Goal: Transaction & Acquisition: Download file/media

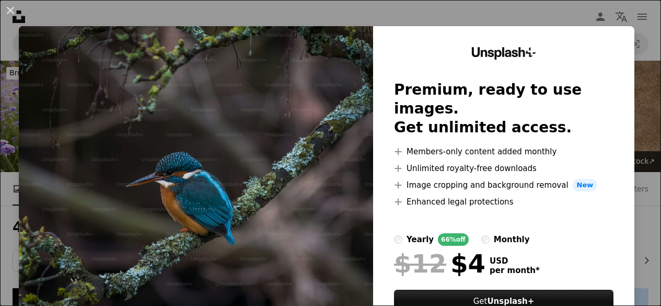
scroll to position [2140, 0]
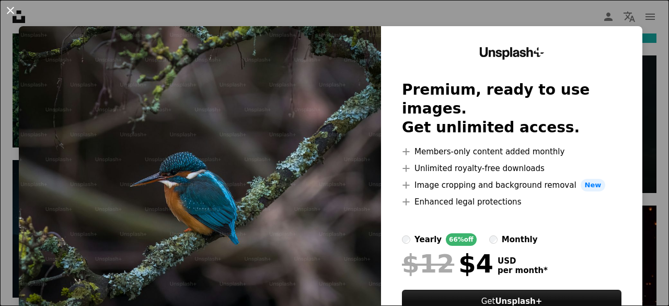
click at [12, 10] on button "An X shape" at bounding box center [10, 10] width 13 height 13
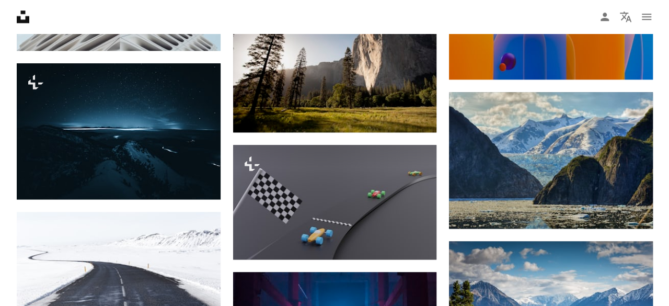
scroll to position [4482, 0]
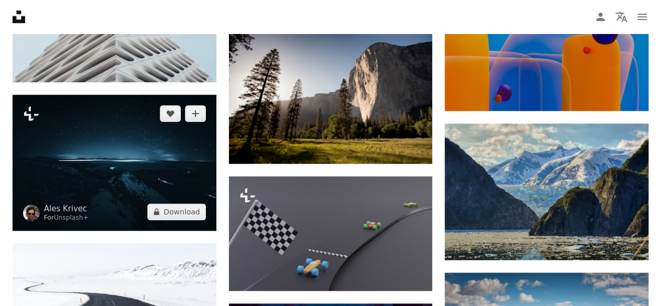
click at [144, 167] on img at bounding box center [115, 163] width 204 height 136
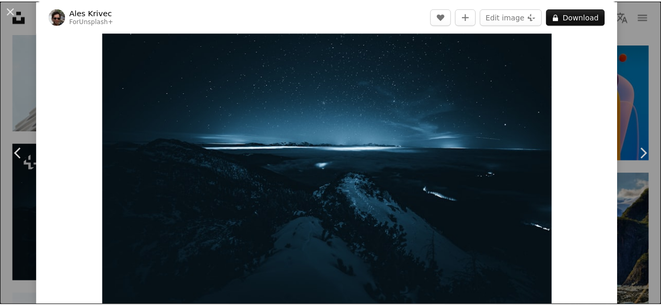
scroll to position [43, 0]
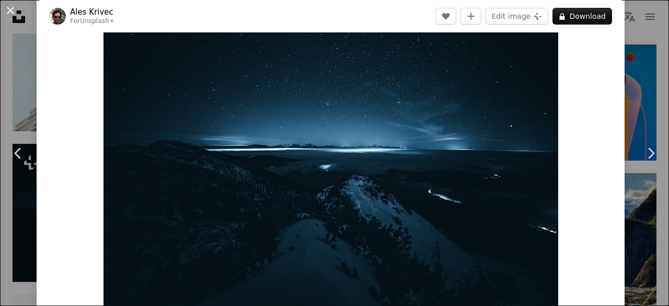
click at [12, 9] on button "An X shape" at bounding box center [10, 10] width 13 height 13
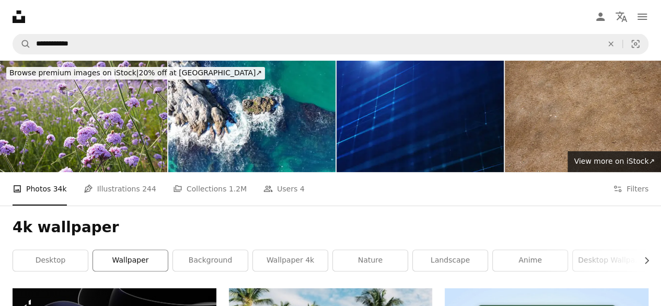
click at [142, 255] on link "wallpaper" at bounding box center [130, 260] width 75 height 21
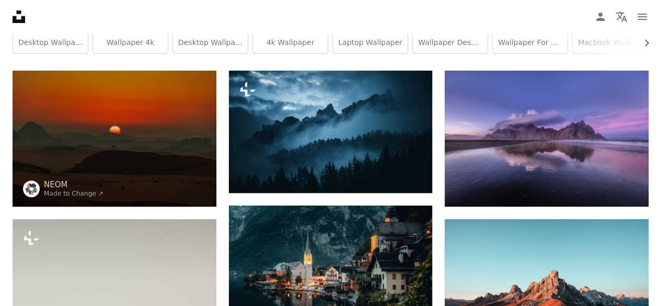
scroll to position [100, 0]
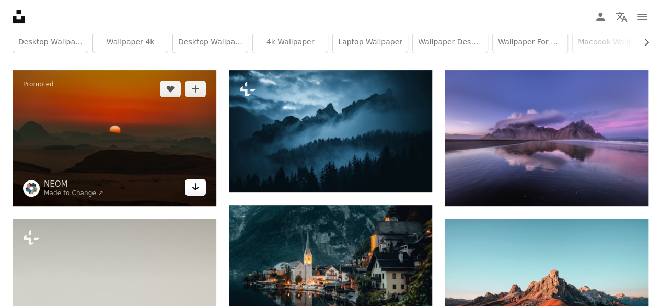
click at [199, 186] on icon "Arrow pointing down" at bounding box center [195, 186] width 8 height 13
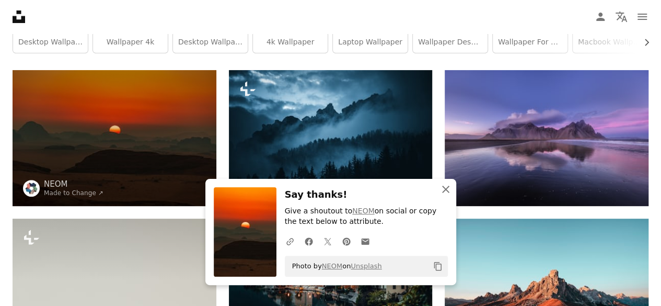
click at [448, 188] on icon "An X shape" at bounding box center [446, 189] width 13 height 13
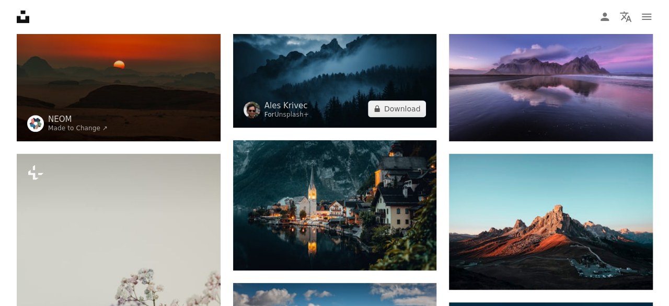
scroll to position [212, 0]
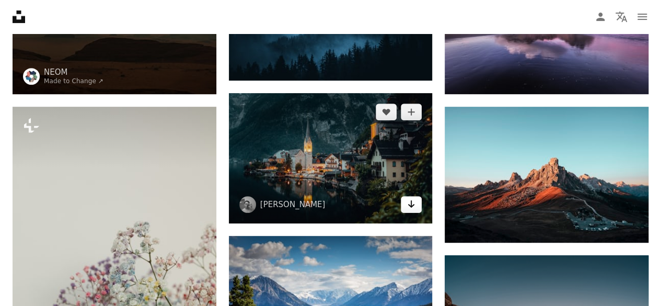
click at [407, 200] on icon "Arrow pointing down" at bounding box center [411, 204] width 8 height 13
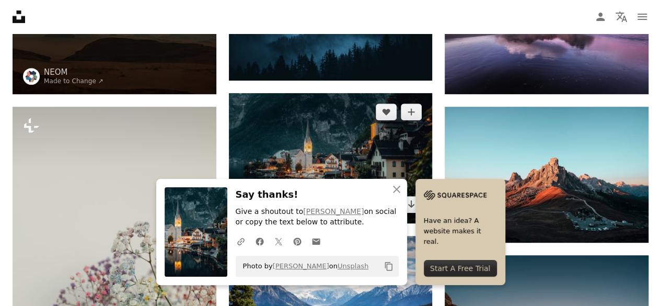
click at [344, 144] on img at bounding box center [331, 158] width 204 height 130
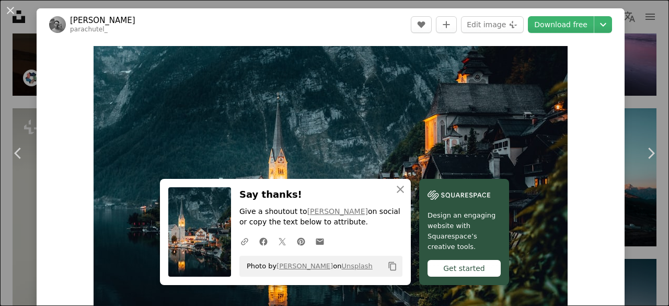
click at [624, 65] on div "An X shape Chevron left Chevron right An X shape Close Say thanks! Give a shout…" at bounding box center [334, 153] width 669 height 306
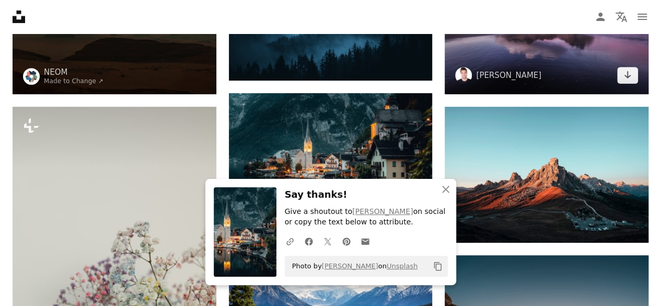
click at [624, 65] on img at bounding box center [547, 26] width 204 height 136
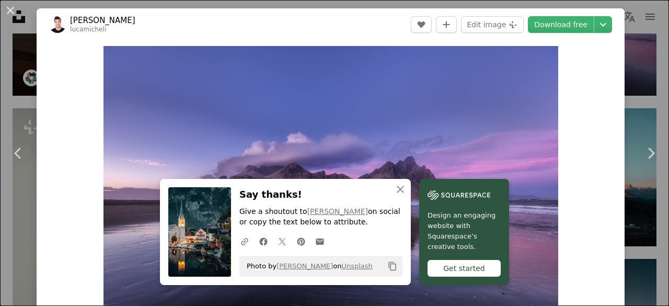
click at [640, 34] on div "An X shape Chevron left Chevron right An X shape Close Say thanks! Give a shout…" at bounding box center [334, 153] width 669 height 306
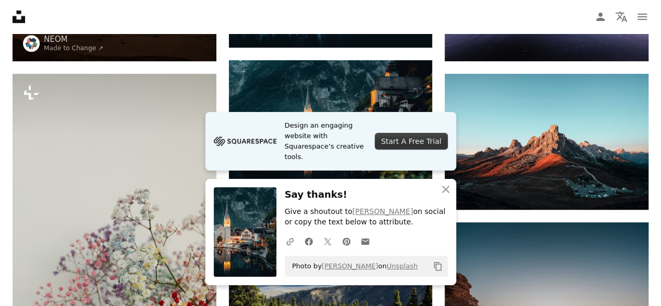
scroll to position [308, 0]
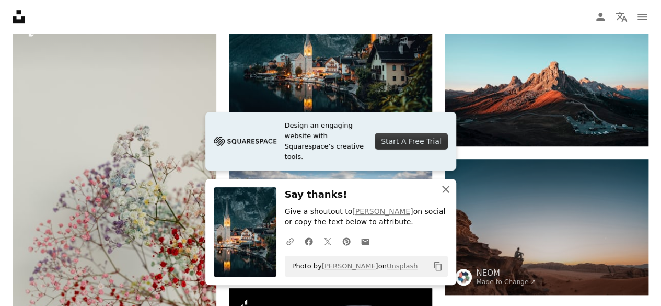
click at [449, 186] on icon "button" at bounding box center [445, 189] width 7 height 7
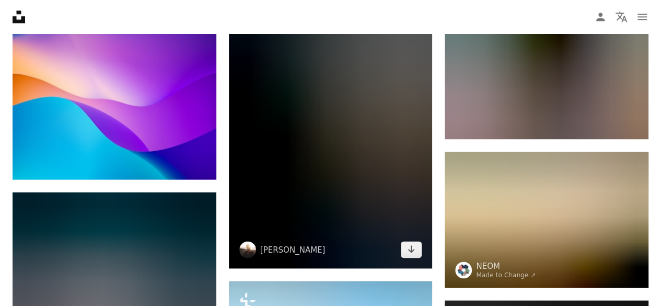
scroll to position [762, 0]
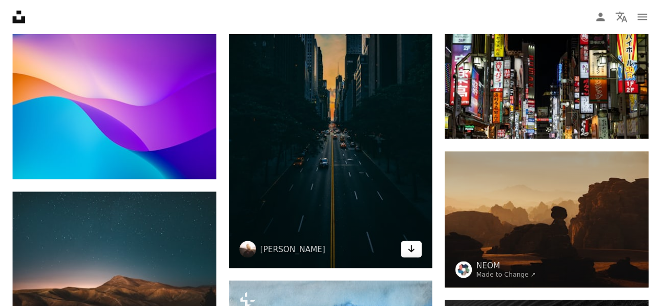
click at [410, 246] on icon "Arrow pointing down" at bounding box center [411, 248] width 8 height 13
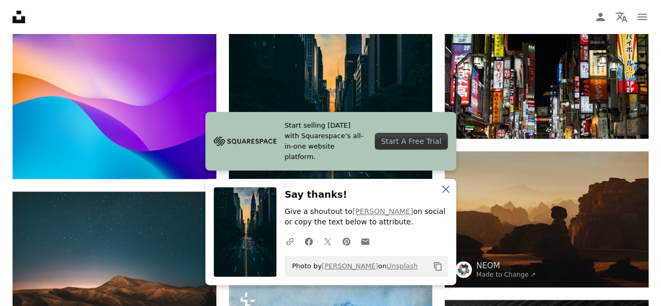
click at [449, 186] on icon "button" at bounding box center [445, 189] width 7 height 7
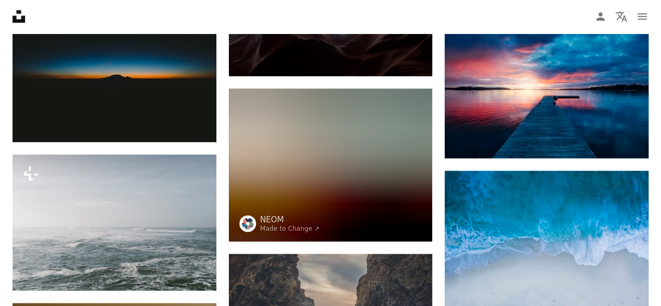
scroll to position [3079, 0]
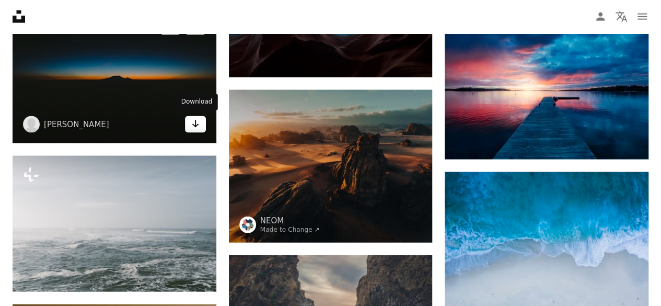
click at [193, 124] on icon "Arrow pointing down" at bounding box center [195, 124] width 8 height 13
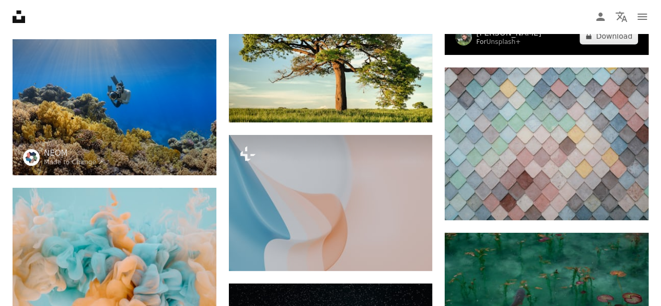
scroll to position [3901, 0]
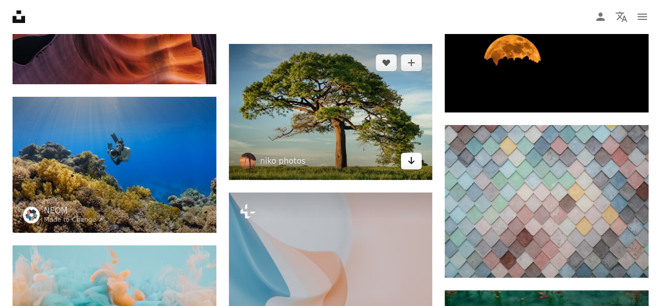
click at [410, 162] on icon "Arrow pointing down" at bounding box center [411, 160] width 8 height 13
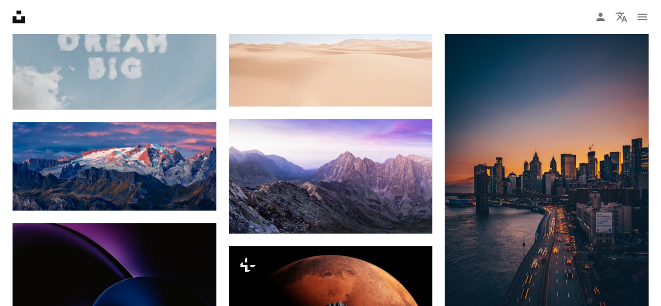
scroll to position [28523, 0]
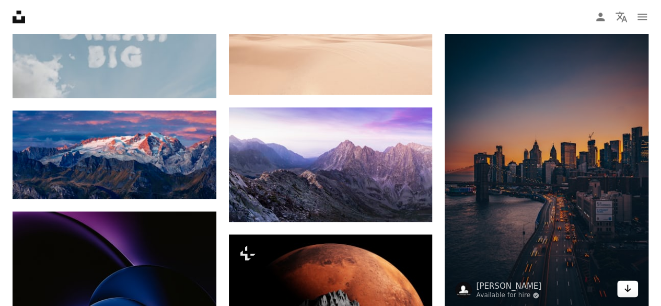
click at [628, 285] on icon "Arrow pointing down" at bounding box center [628, 288] width 8 height 13
